Goal: Task Accomplishment & Management: Manage account settings

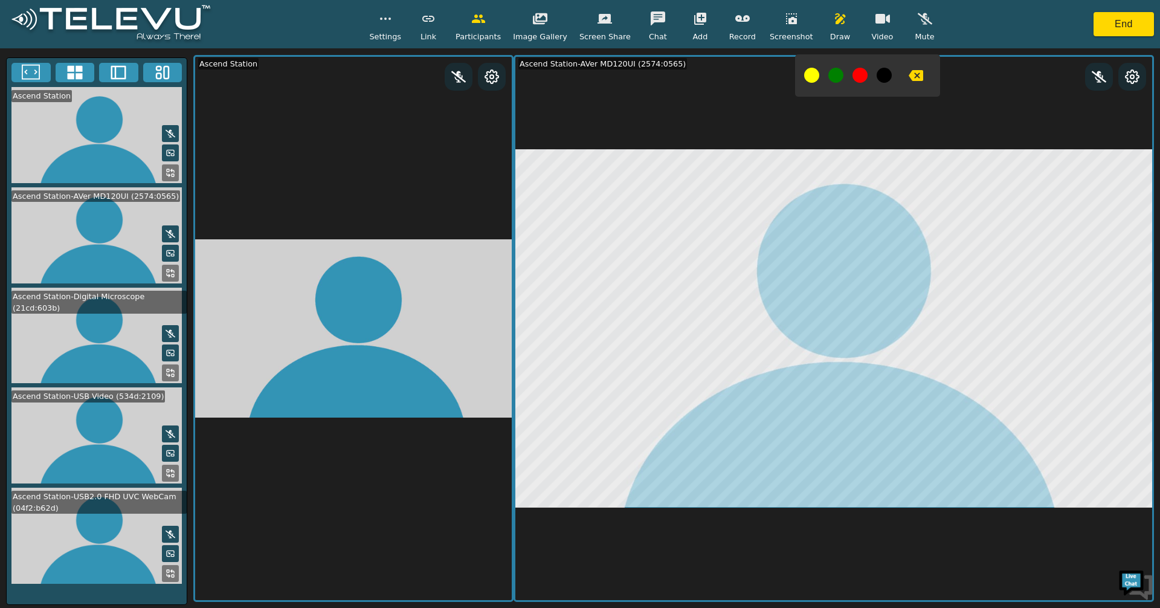
click at [804, 89] on div at bounding box center [867, 75] width 145 height 42
click at [804, 71] on button at bounding box center [811, 75] width 15 height 15
click at [804, 76] on button at bounding box center [811, 75] width 15 height 15
click at [804, 77] on button at bounding box center [811, 75] width 15 height 15
click at [920, 73] on div at bounding box center [867, 75] width 145 height 42
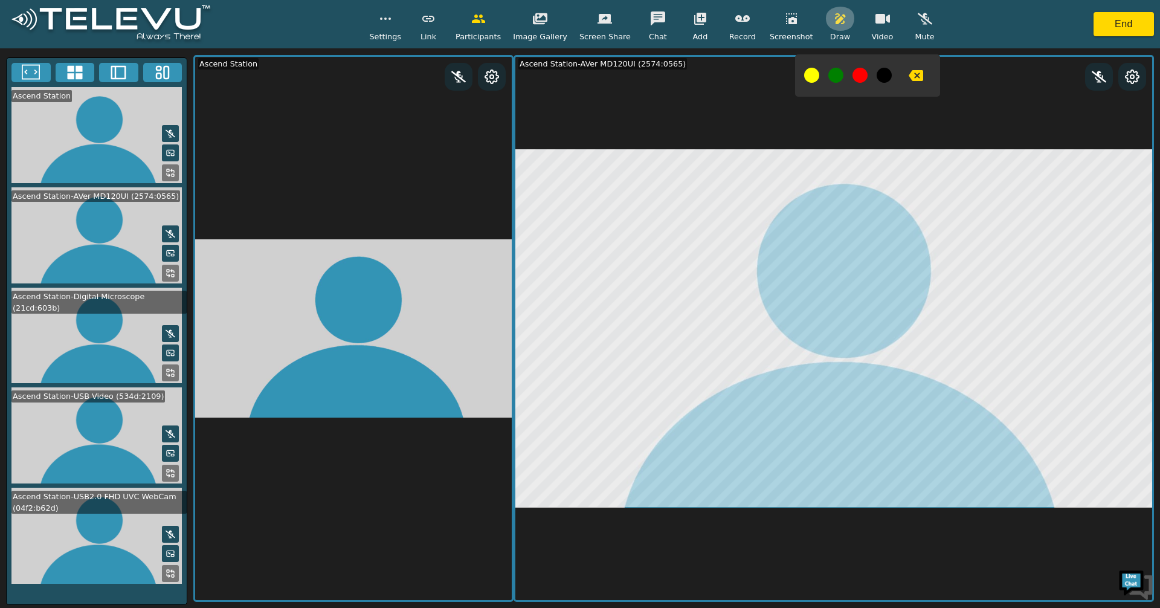
click at [826, 10] on button "button" at bounding box center [841, 19] width 30 height 24
click at [826, 28] on button "button" at bounding box center [841, 19] width 30 height 24
click at [804, 72] on button at bounding box center [811, 75] width 15 height 15
click at [804, 71] on button at bounding box center [811, 75] width 15 height 15
click at [829, 71] on button at bounding box center [836, 75] width 15 height 15
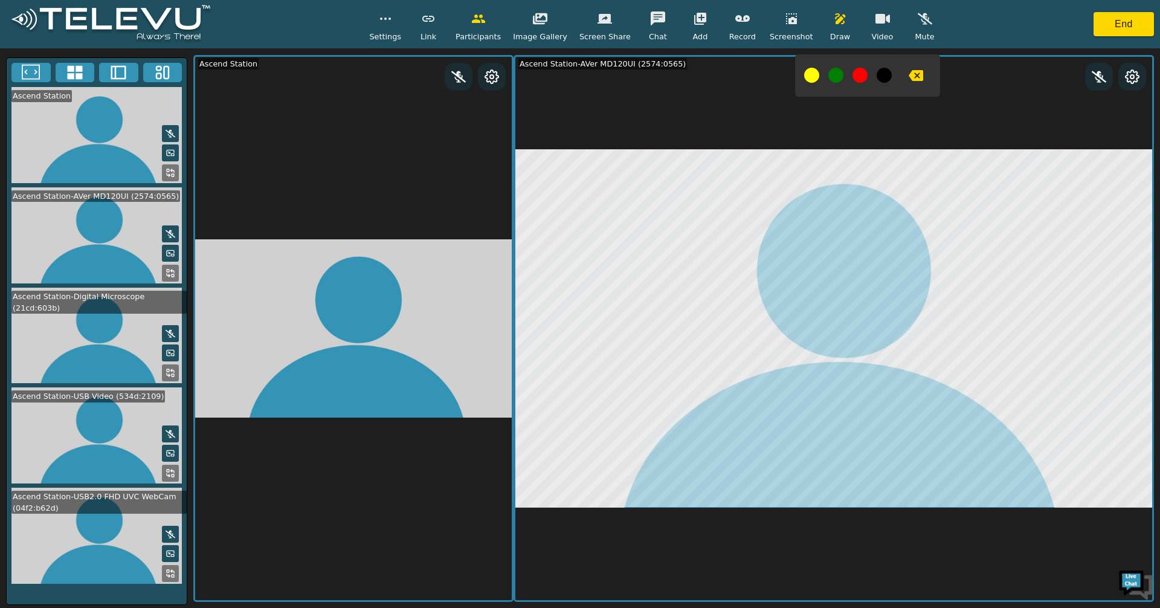
click at [829, 77] on button at bounding box center [836, 75] width 15 height 15
click at [804, 62] on div at bounding box center [867, 75] width 145 height 42
click at [805, 80] on div at bounding box center [867, 75] width 145 height 42
click at [804, 69] on button at bounding box center [811, 75] width 15 height 15
click at [84, 73] on button at bounding box center [75, 72] width 39 height 19
